Goal: Task Accomplishment & Management: Manage account settings

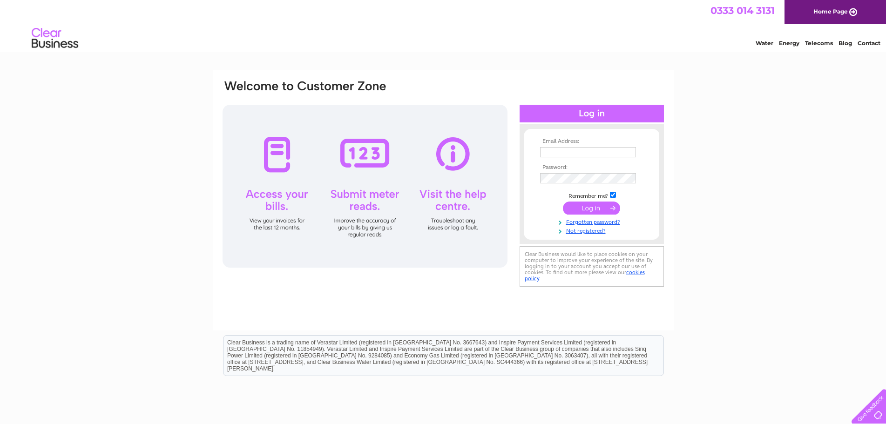
type input "accounts@borvelodge.com"
click at [599, 210] on input "submit" at bounding box center [591, 208] width 57 height 13
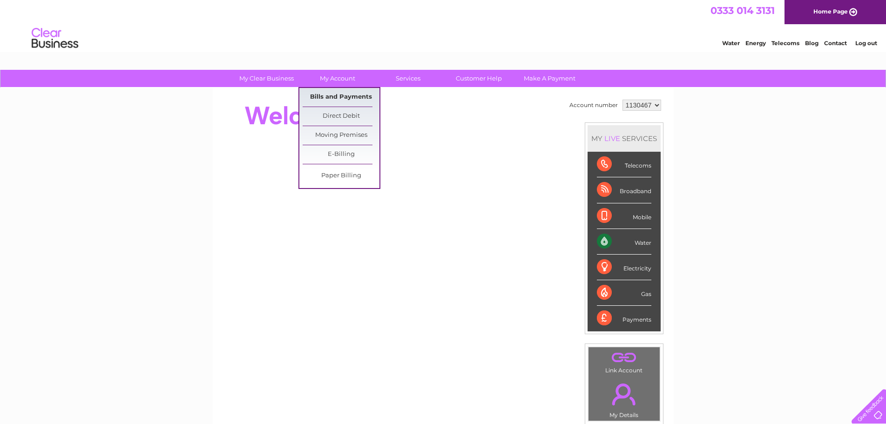
click at [339, 93] on link "Bills and Payments" at bounding box center [341, 97] width 77 height 19
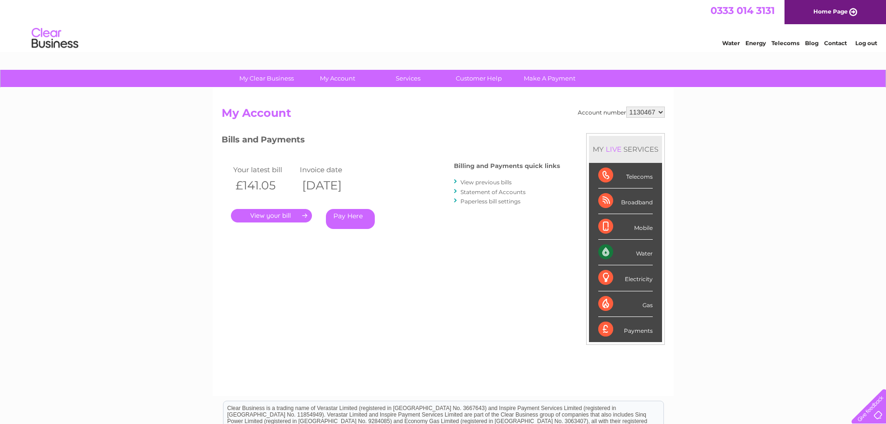
click at [280, 219] on link "." at bounding box center [271, 216] width 81 height 14
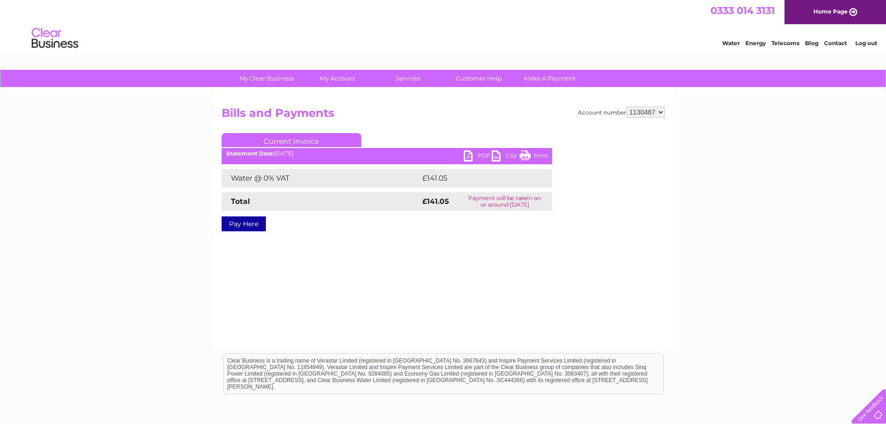
click at [472, 155] on link "PDF" at bounding box center [478, 157] width 28 height 14
